Goal: Navigation & Orientation: Understand site structure

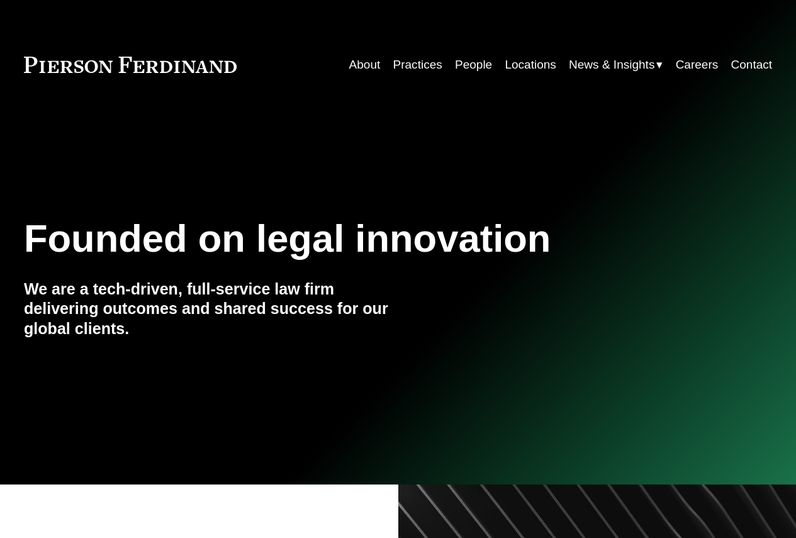
click at [400, 67] on link "Practices" at bounding box center [417, 65] width 49 height 24
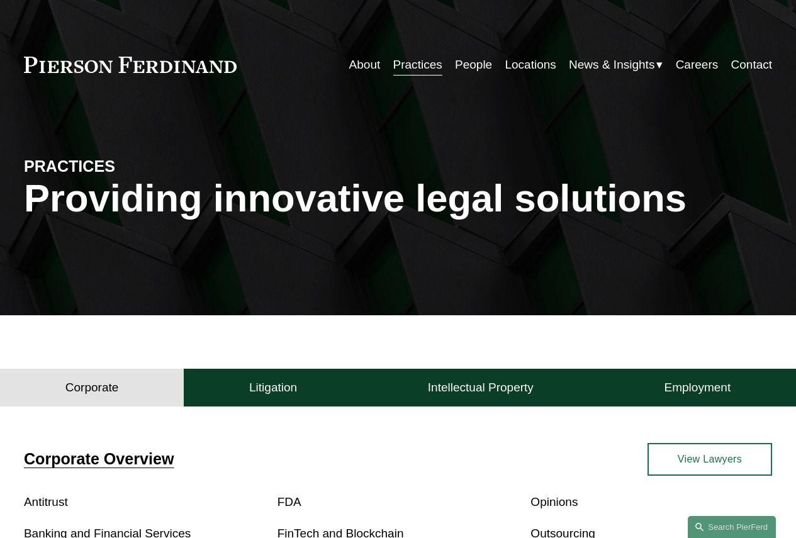
scroll to position [252, 0]
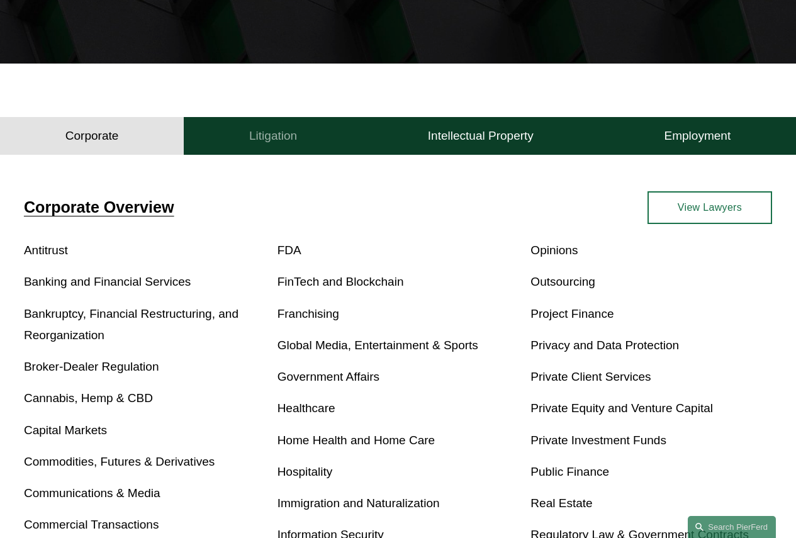
click at [287, 137] on h4 "Litigation" at bounding box center [273, 135] width 48 height 15
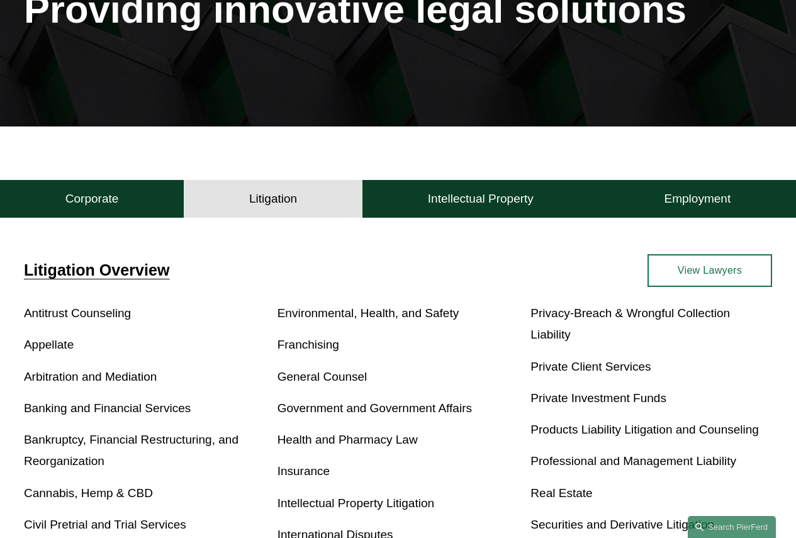
scroll to position [126, 0]
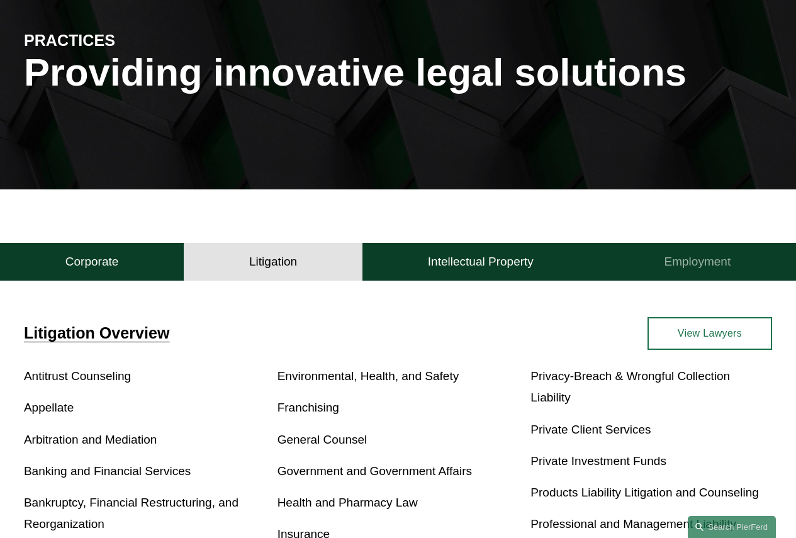
click at [714, 268] on h4 "Employment" at bounding box center [697, 261] width 67 height 15
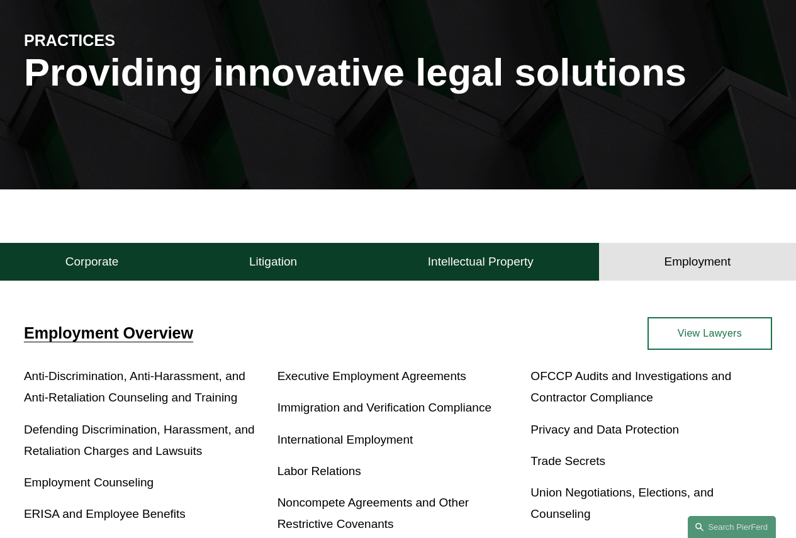
scroll to position [0, 0]
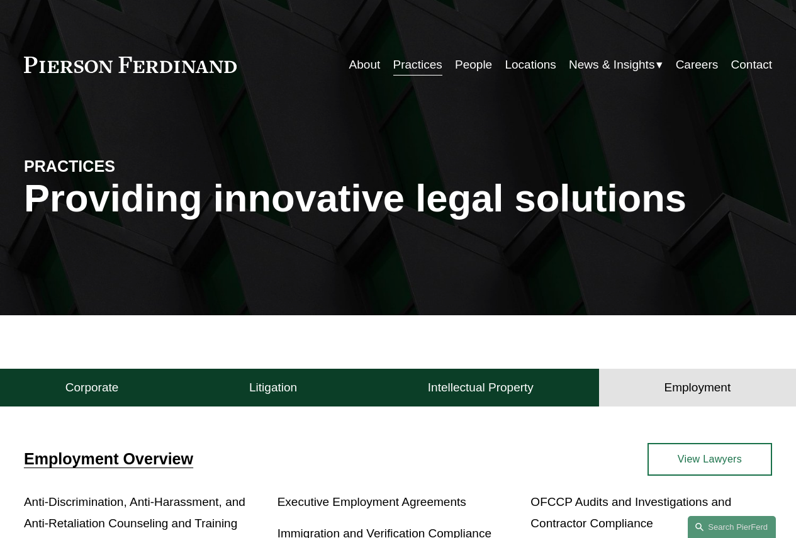
click at [467, 63] on link "People" at bounding box center [473, 65] width 37 height 24
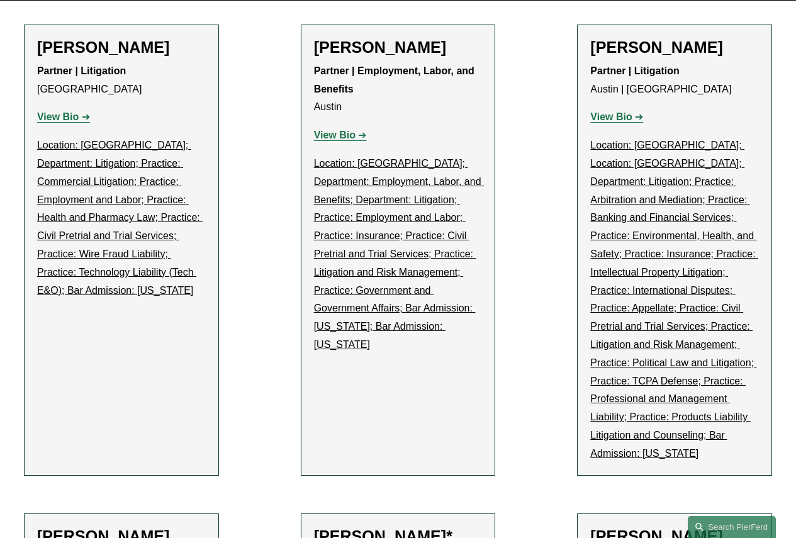
scroll to position [629, 0]
